Goal: Find specific page/section: Find specific page/section

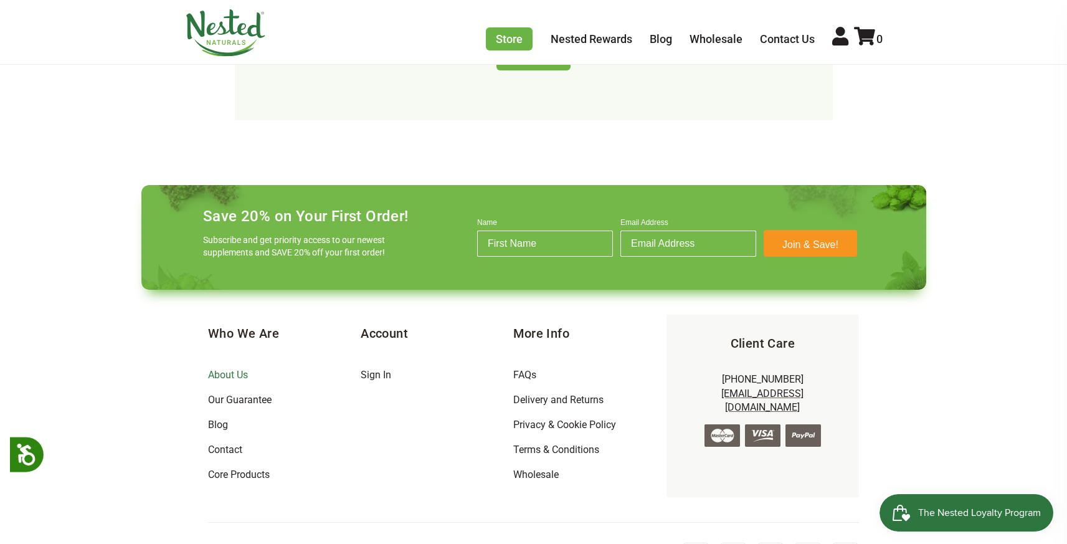
click at [219, 369] on link "About Us" at bounding box center [228, 375] width 40 height 12
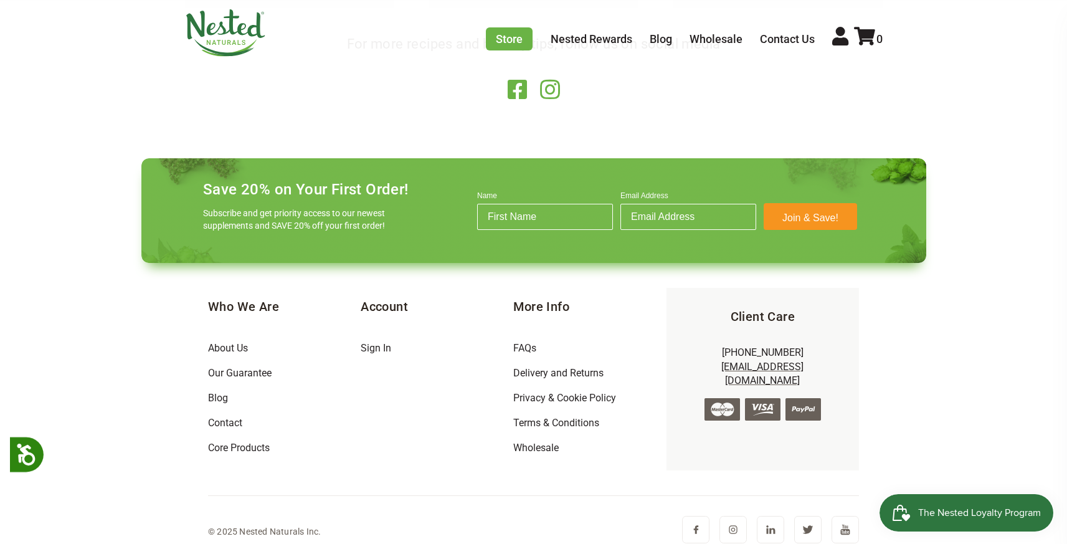
click at [245, 422] on li "Contact" at bounding box center [284, 423] width 153 height 25
click at [230, 421] on link "Contact" at bounding box center [225, 423] width 34 height 12
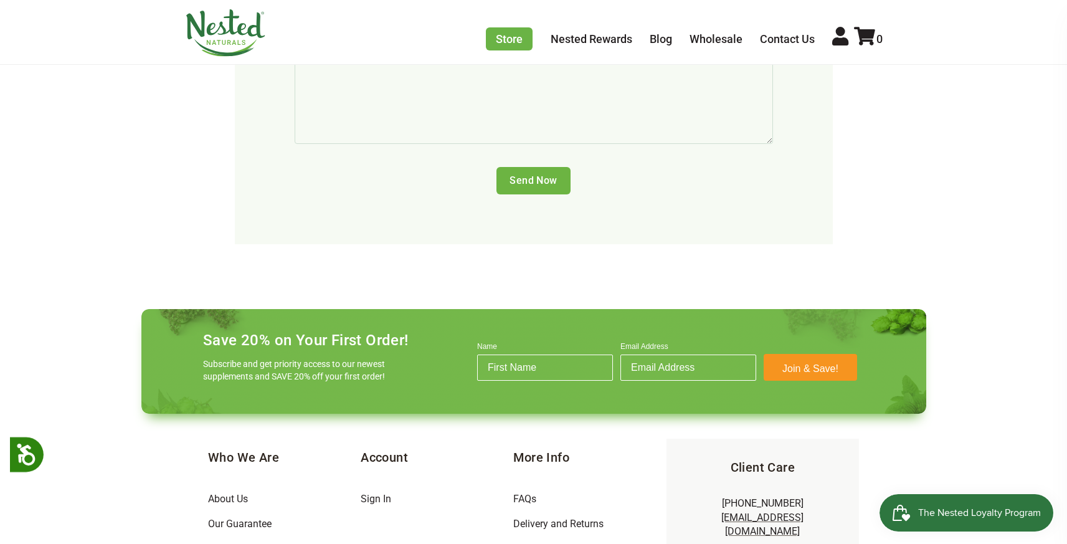
scroll to position [822, 0]
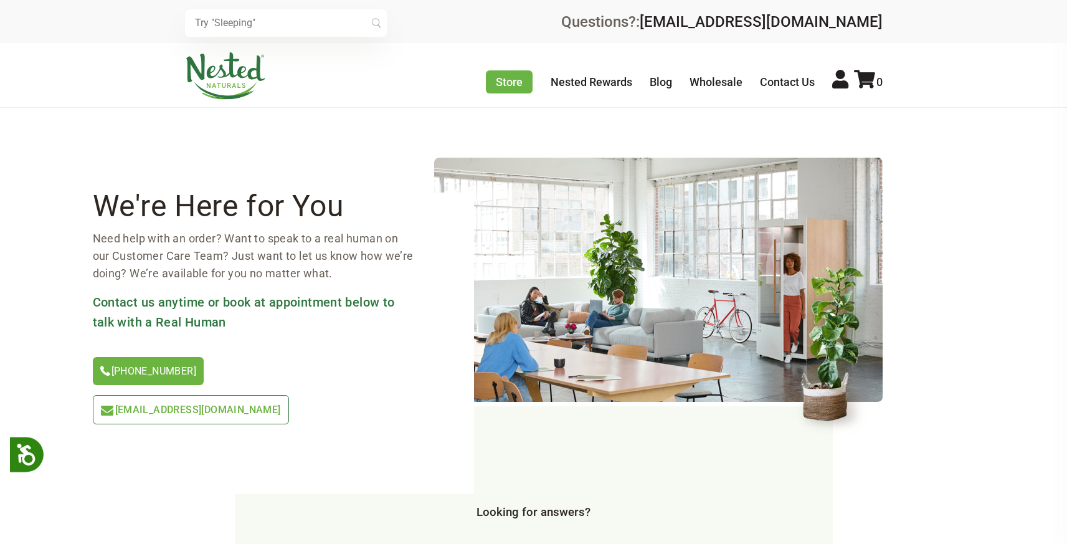
scroll to position [822, 0]
